Goal: Find specific page/section: Find specific page/section

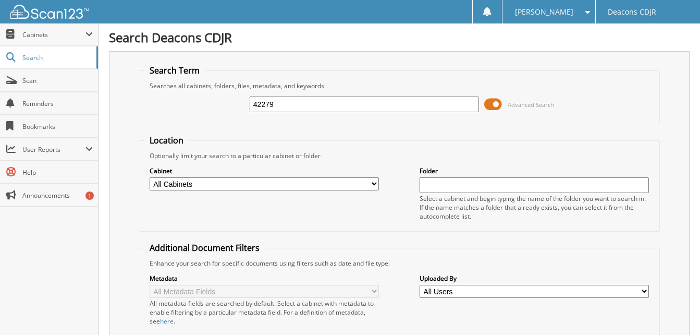
type input "42279"
click at [496, 104] on span at bounding box center [493, 104] width 18 height 16
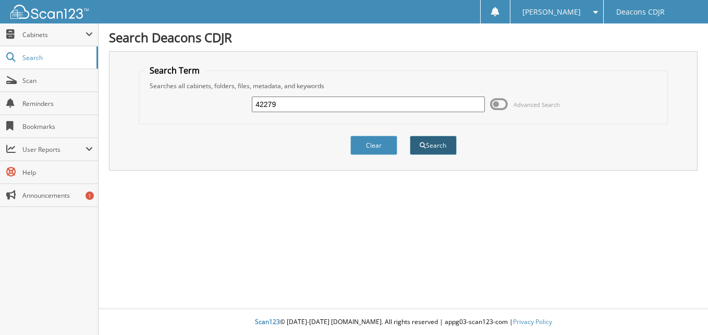
click at [421, 145] on span "submit" at bounding box center [423, 145] width 6 height 6
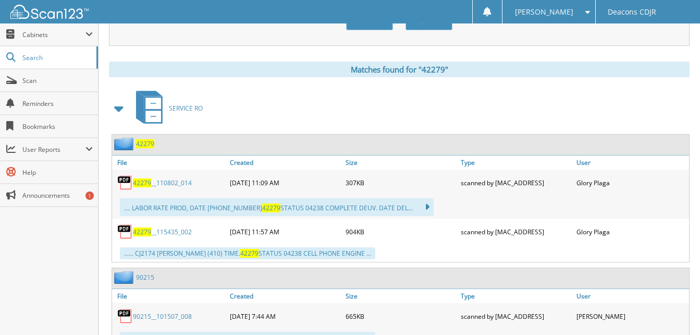
scroll to position [417, 0]
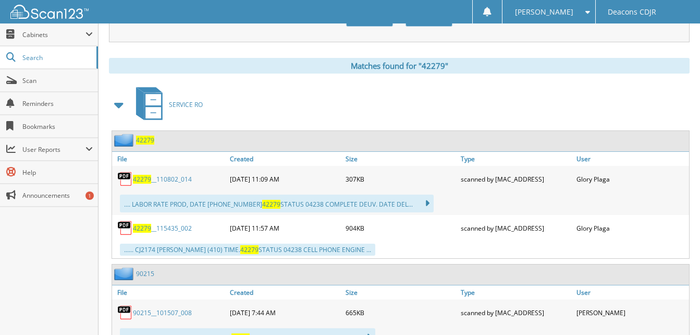
click at [152, 229] on link "42279 __115435_002" at bounding box center [162, 228] width 59 height 9
click at [160, 178] on link "42279 __110802_014" at bounding box center [162, 179] width 59 height 9
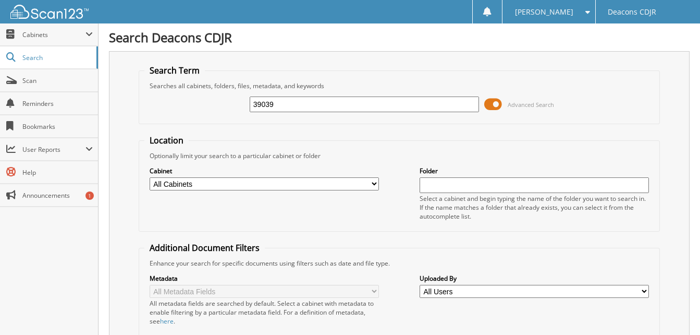
type input "39039"
click at [493, 105] on span at bounding box center [493, 104] width 18 height 16
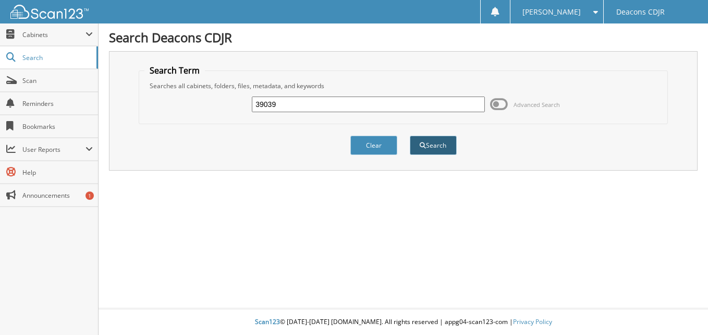
click at [432, 147] on button "Search" at bounding box center [433, 145] width 47 height 19
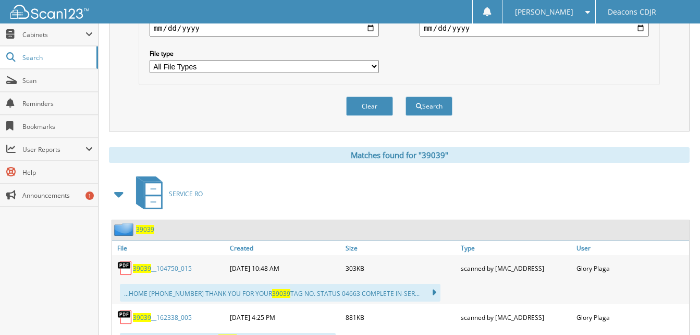
scroll to position [365, 0]
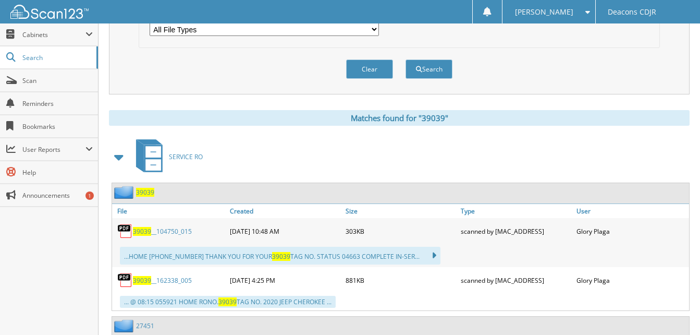
click at [162, 231] on link "39039 __104750_015" at bounding box center [162, 231] width 59 height 9
click at [167, 280] on link "39039 __162338_005" at bounding box center [162, 280] width 59 height 9
